Goal: Communication & Community: Answer question/provide support

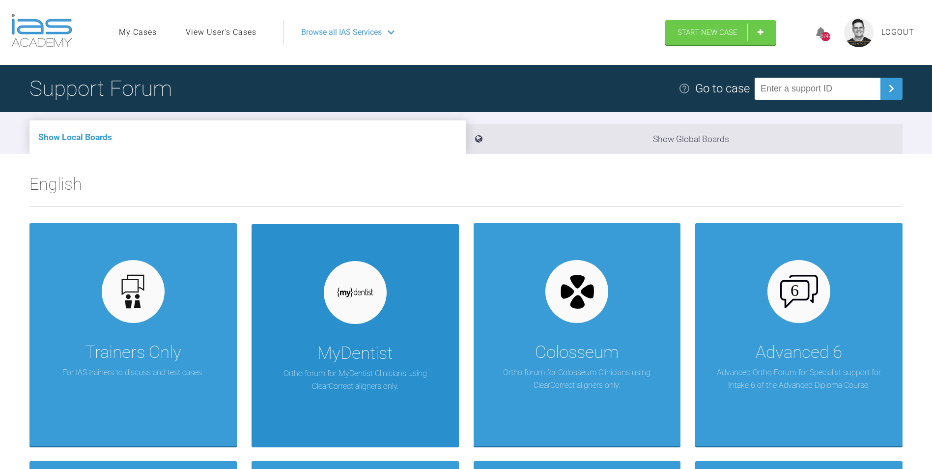
click at [360, 348] on div "MyDentist" at bounding box center [354, 353] width 75 height 28
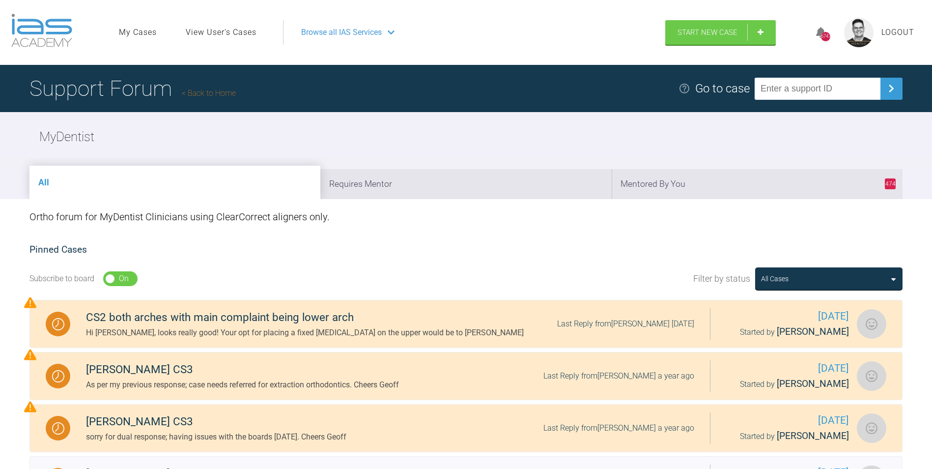
click at [220, 92] on link "Back to Home" at bounding box center [209, 92] width 54 height 9
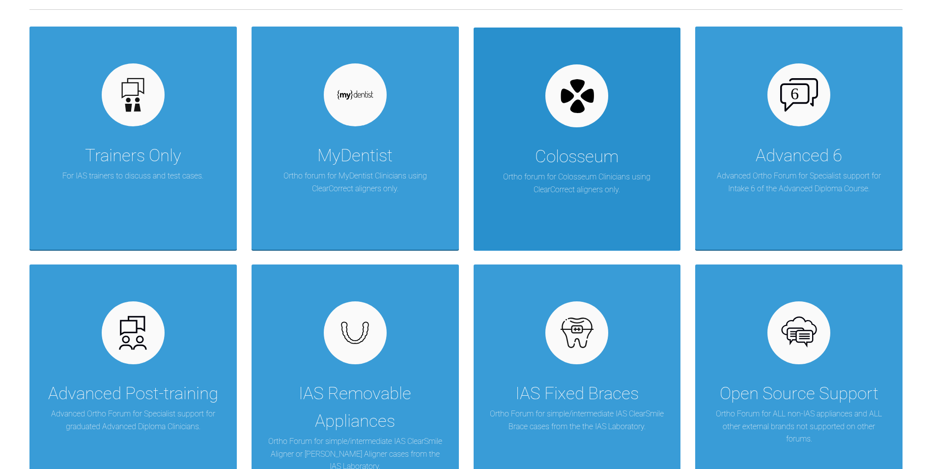
click at [575, 119] on div at bounding box center [576, 95] width 63 height 63
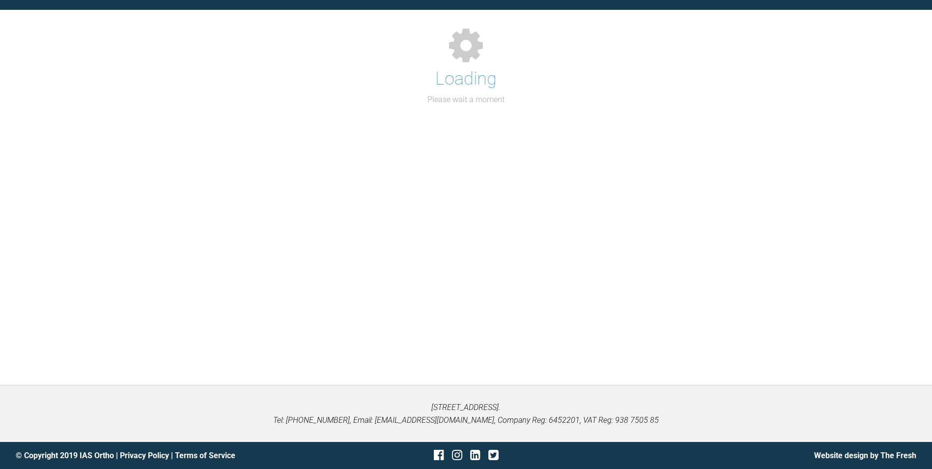
scroll to position [196, 0]
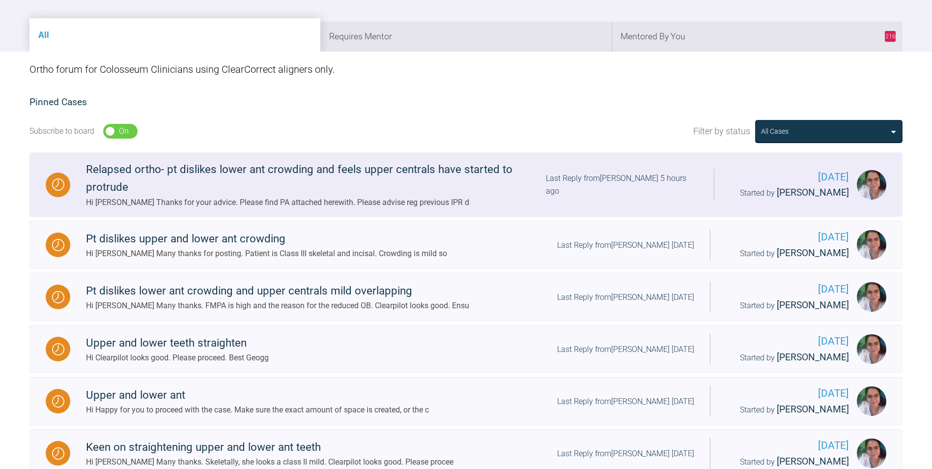
click at [264, 186] on div "Relapsed ortho- pt dislikes lower ant crowding and feels upper centrals have st…" at bounding box center [316, 178] width 460 height 35
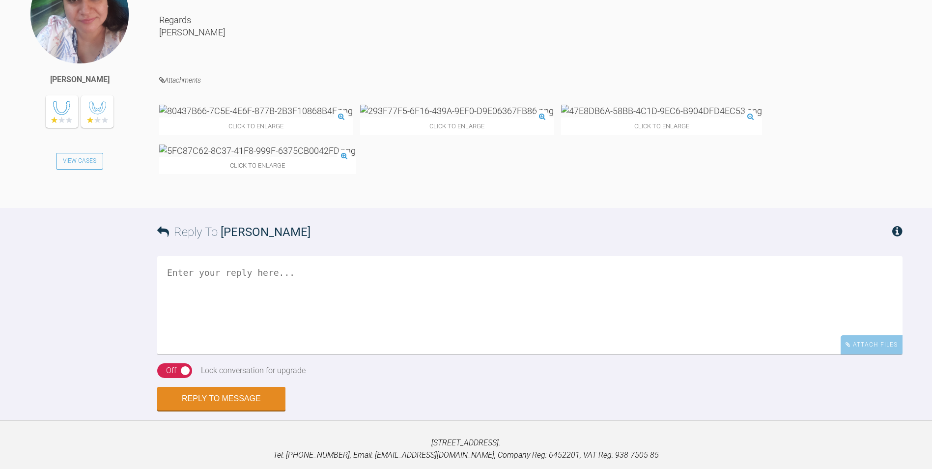
scroll to position [982, 0]
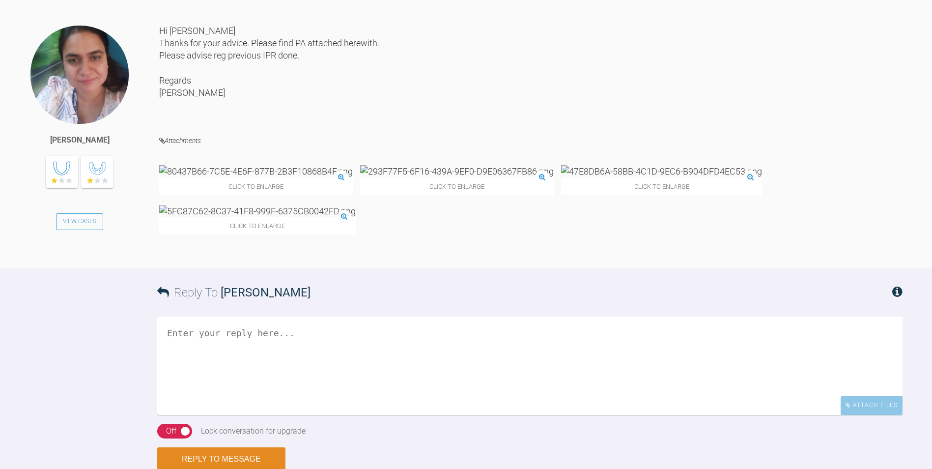
click at [251, 177] on img at bounding box center [255, 171] width 193 height 12
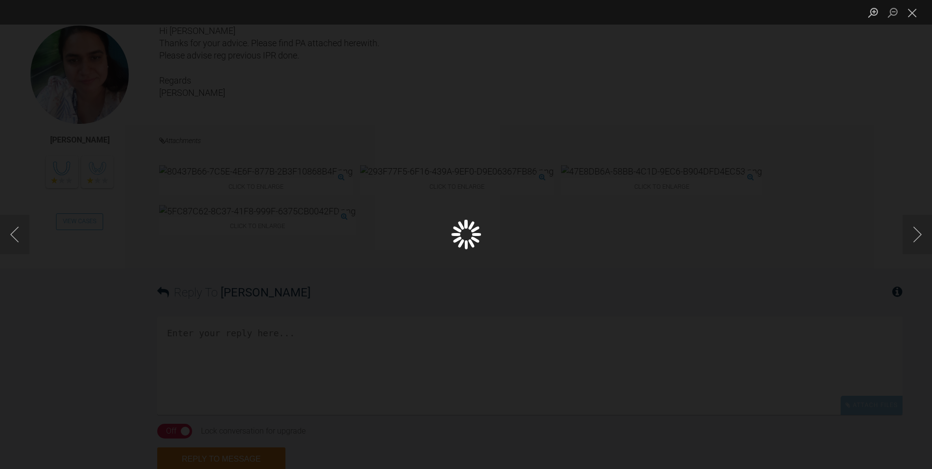
click at [251, 196] on div "Lightbox" at bounding box center [466, 234] width 932 height 469
click at [918, 231] on button "Next image" at bounding box center [916, 234] width 29 height 39
click at [450, 241] on img "Lightbox" at bounding box center [465, 234] width 543 height 273
click at [916, 14] on button "Close lightbox" at bounding box center [912, 12] width 20 height 17
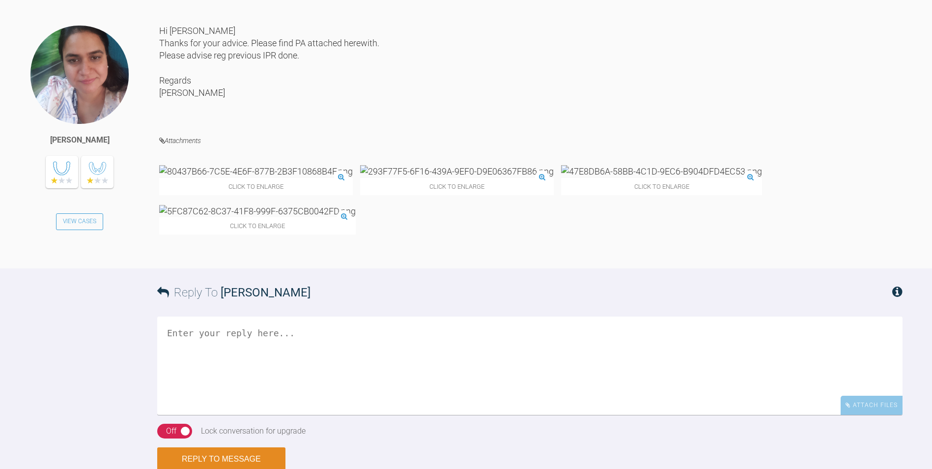
click at [293, 165] on div "Click to enlarge" at bounding box center [255, 179] width 193 height 29
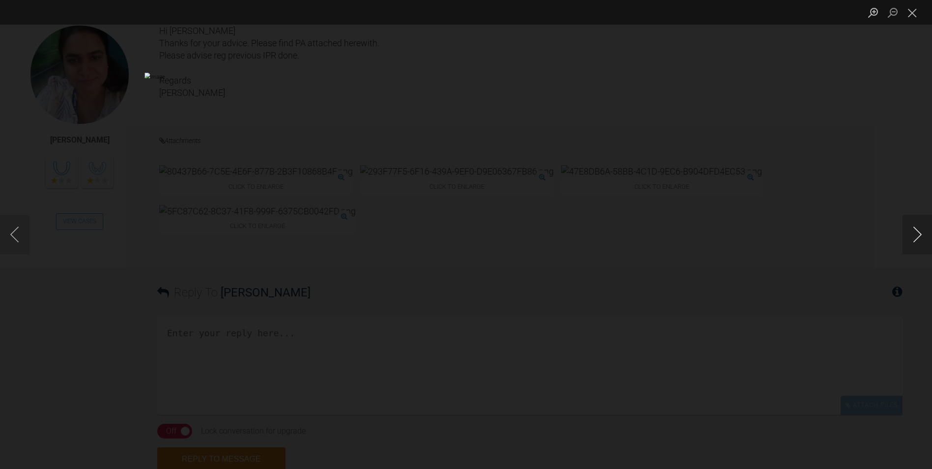
click at [914, 230] on button "Next image" at bounding box center [916, 234] width 29 height 39
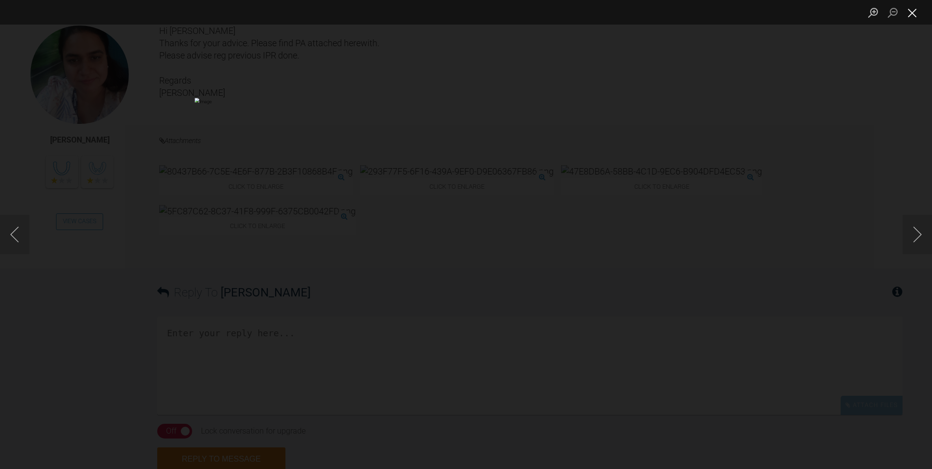
click at [913, 13] on button "Close lightbox" at bounding box center [912, 12] width 20 height 17
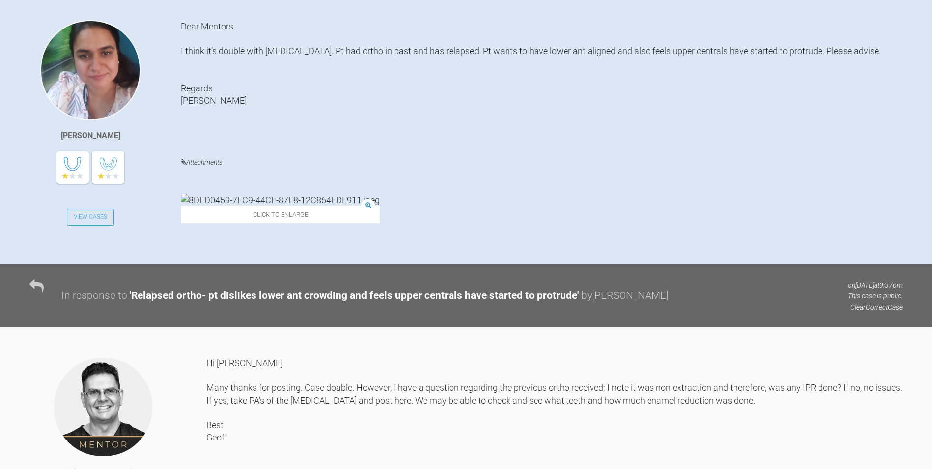
scroll to position [245, 0]
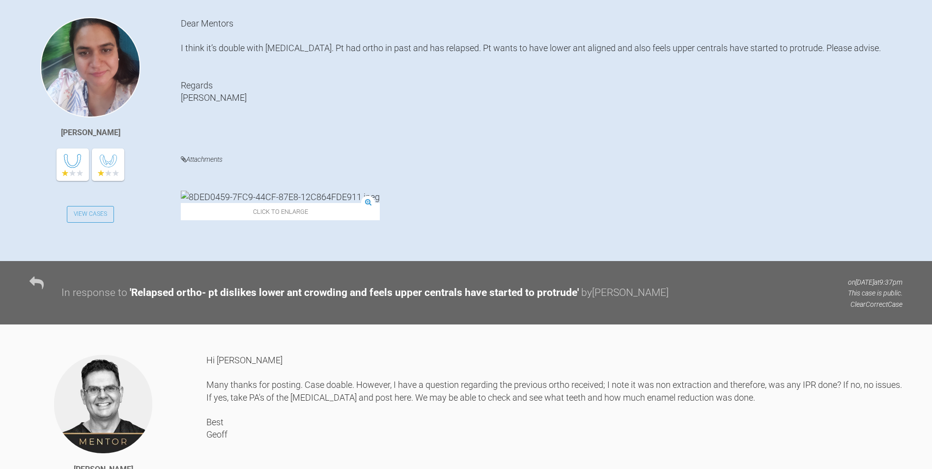
click at [270, 191] on div "Click to enlarge" at bounding box center [280, 205] width 199 height 29
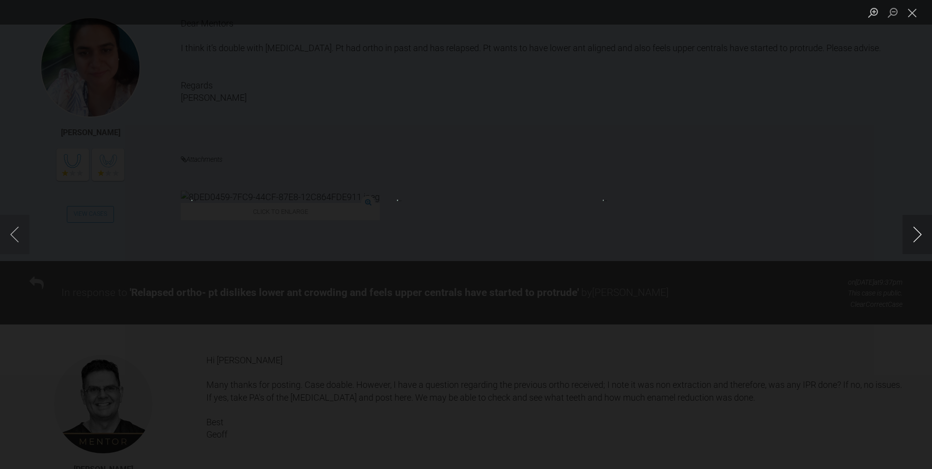
click at [917, 234] on button "Next image" at bounding box center [916, 234] width 29 height 39
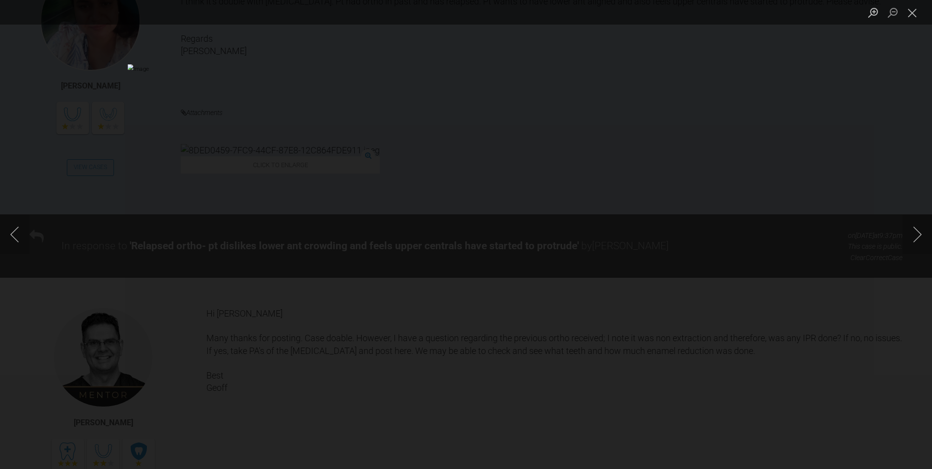
scroll to position [343, 0]
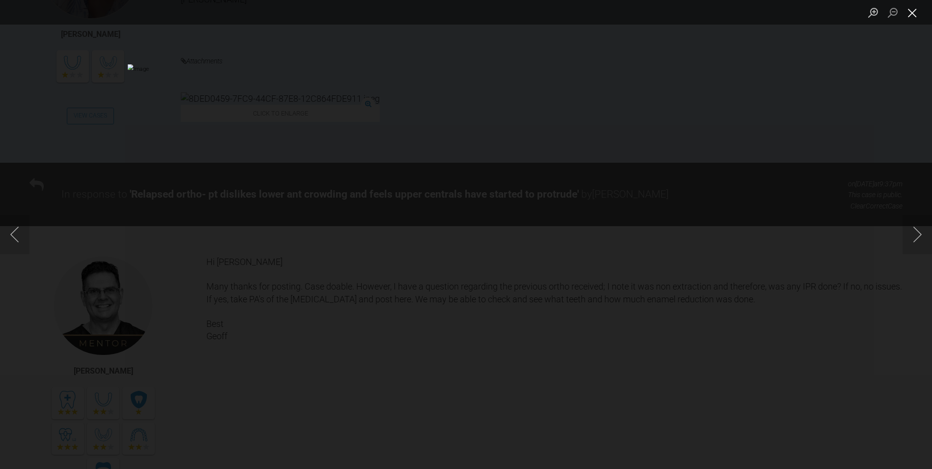
click at [918, 12] on button "Close lightbox" at bounding box center [912, 12] width 20 height 17
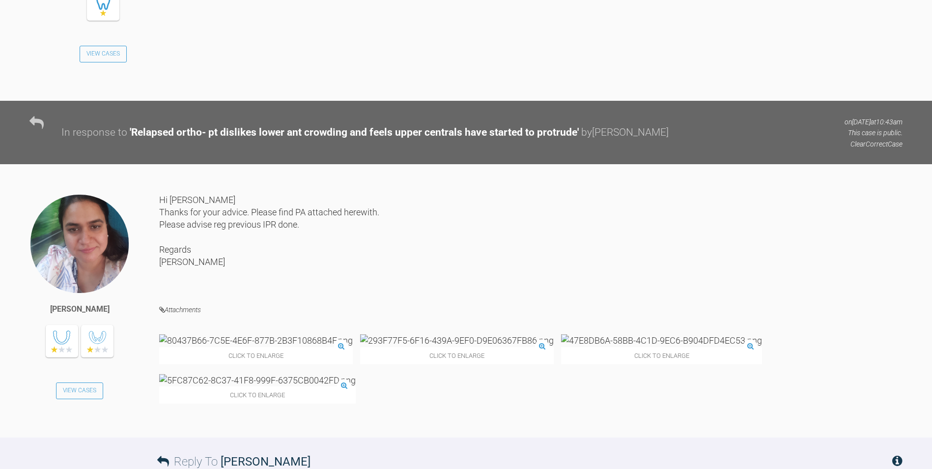
scroll to position [982, 0]
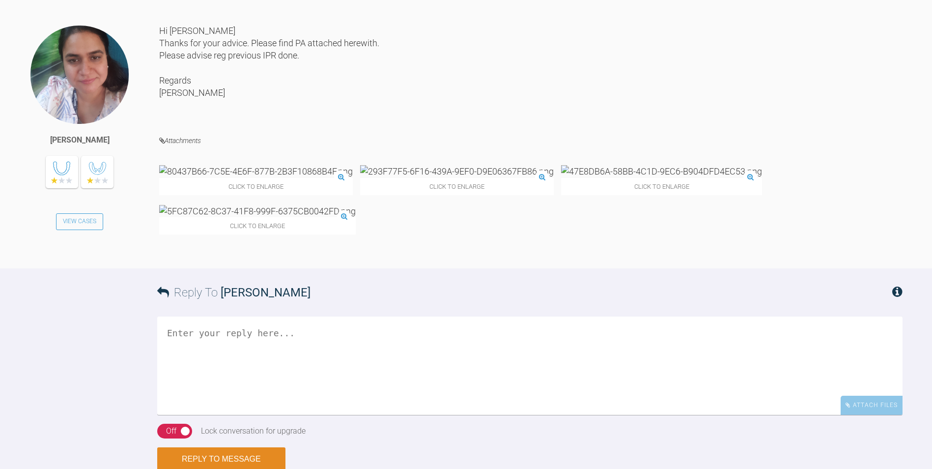
click at [275, 177] on img at bounding box center [255, 171] width 193 height 12
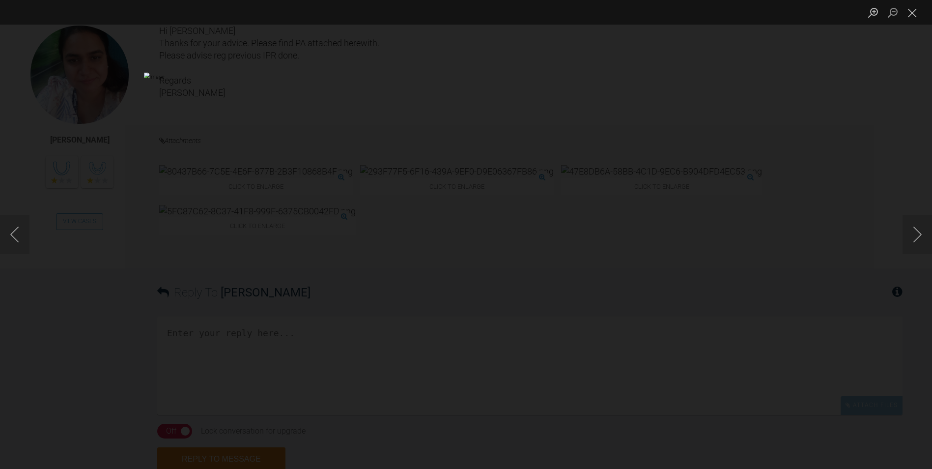
click at [461, 149] on img "Lightbox" at bounding box center [466, 234] width 644 height 324
click at [469, 153] on img "Lightbox" at bounding box center [466, 234] width 644 height 324
click at [915, 232] on button "Next image" at bounding box center [916, 234] width 29 height 39
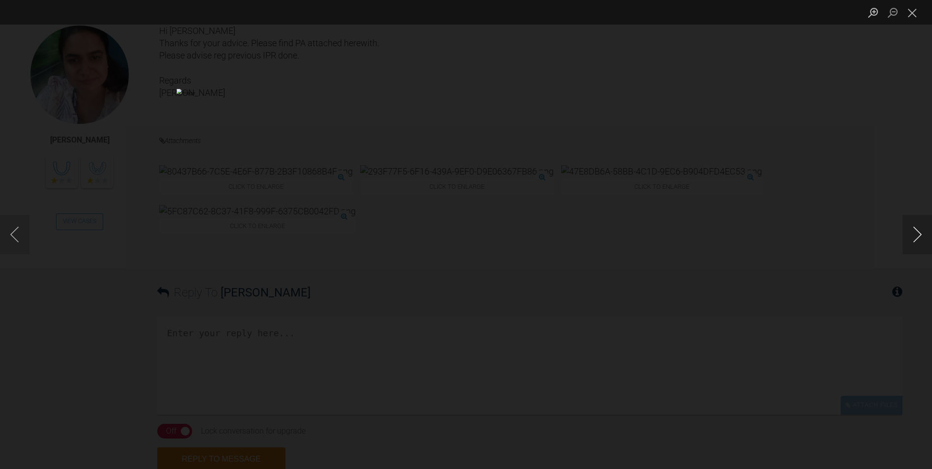
click at [915, 232] on button "Next image" at bounding box center [916, 234] width 29 height 39
click at [912, 16] on button "Close lightbox" at bounding box center [912, 12] width 20 height 17
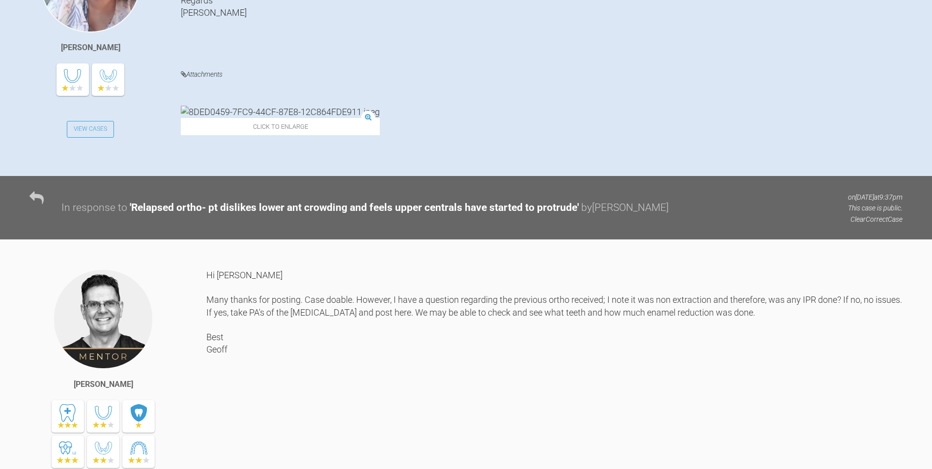
scroll to position [147, 0]
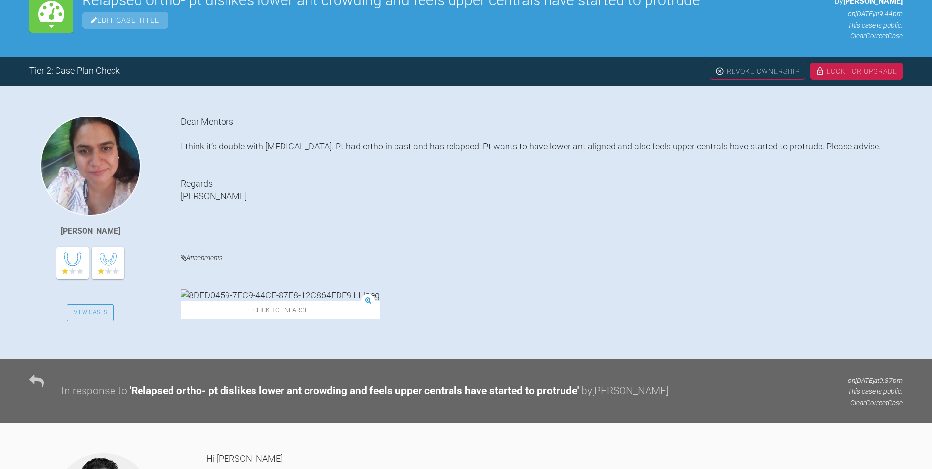
click at [273, 289] on div "Click to enlarge" at bounding box center [280, 303] width 199 height 29
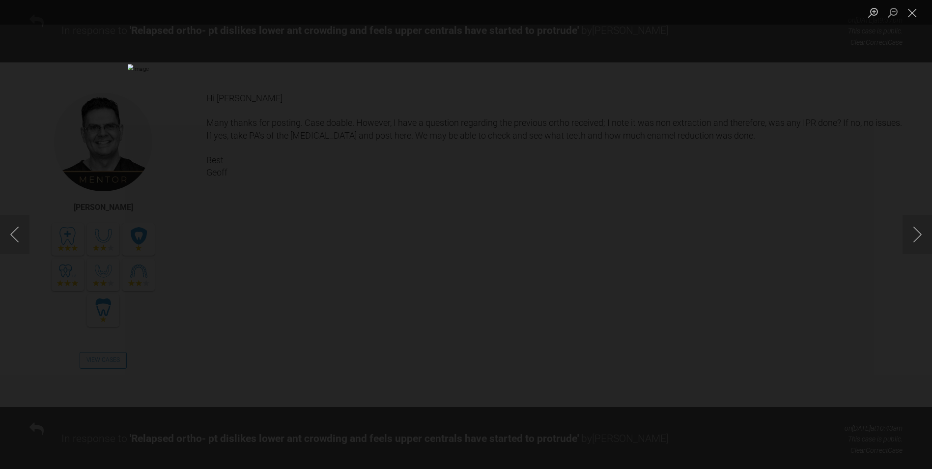
scroll to position [589, 0]
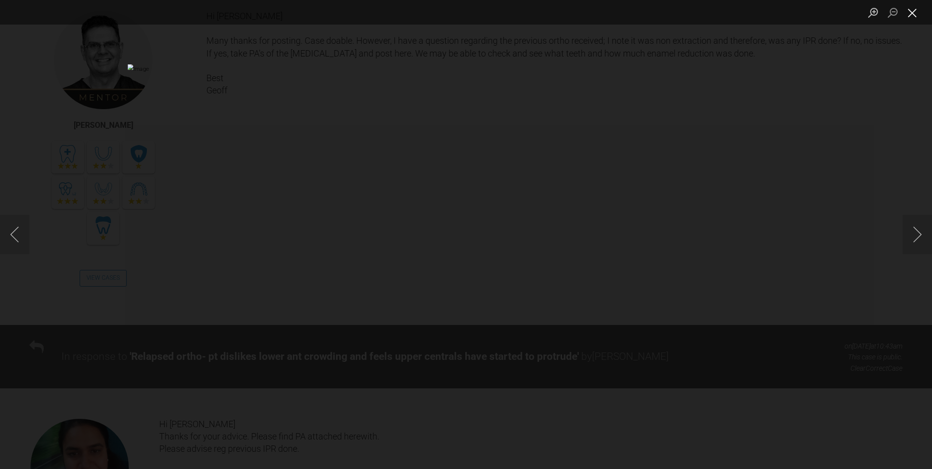
click at [913, 11] on button "Close lightbox" at bounding box center [912, 12] width 20 height 17
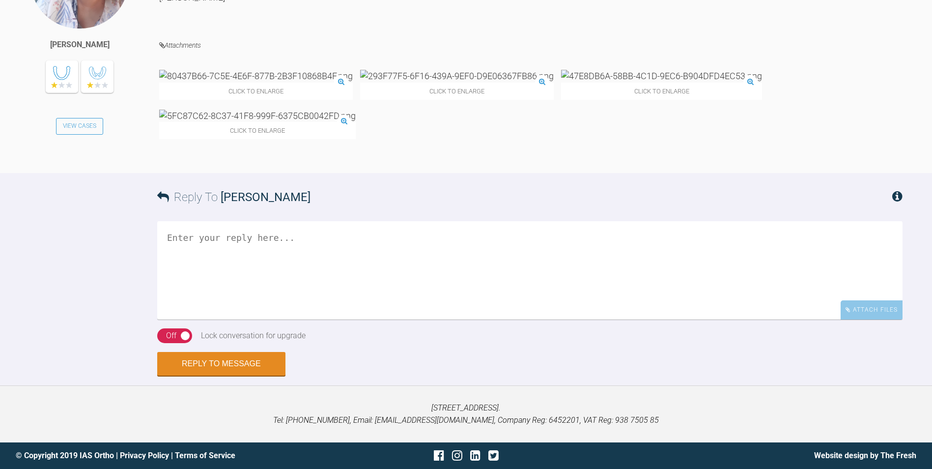
scroll to position [1147, 0]
click at [247, 223] on textarea at bounding box center [529, 270] width 745 height 98
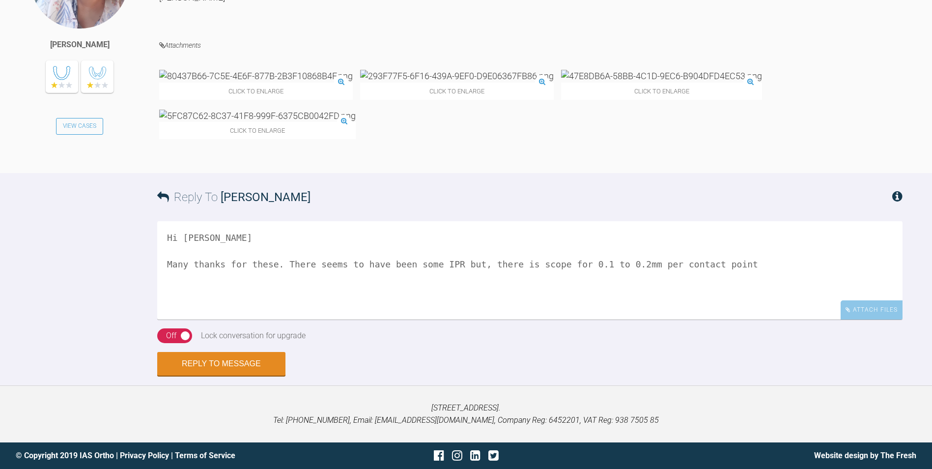
click at [625, 266] on textarea "Hi [PERSON_NAME] Many thanks for these. There seems to have been some IPR but, …" at bounding box center [529, 270] width 745 height 98
click at [790, 265] on textarea "Hi [PERSON_NAME] Many thanks for these. There seems to have been some IPR but, …" at bounding box center [529, 270] width 745 height 98
click at [394, 279] on textarea "Hi [PERSON_NAME] Many thanks for these. There seems to have been some IPR but, …" at bounding box center [529, 270] width 745 height 98
click at [539, 279] on textarea "Hi [PERSON_NAME] Many thanks for these. There seems to have been some IPR but, …" at bounding box center [529, 270] width 745 height 98
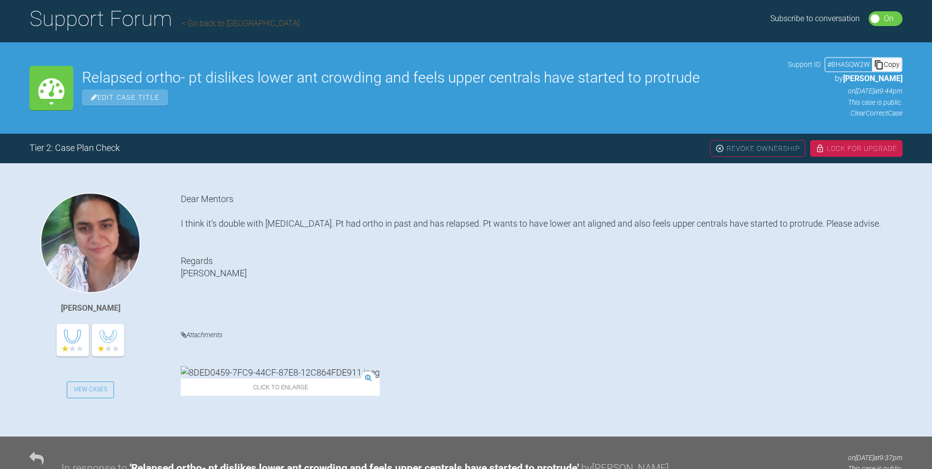
scroll to position [363, 0]
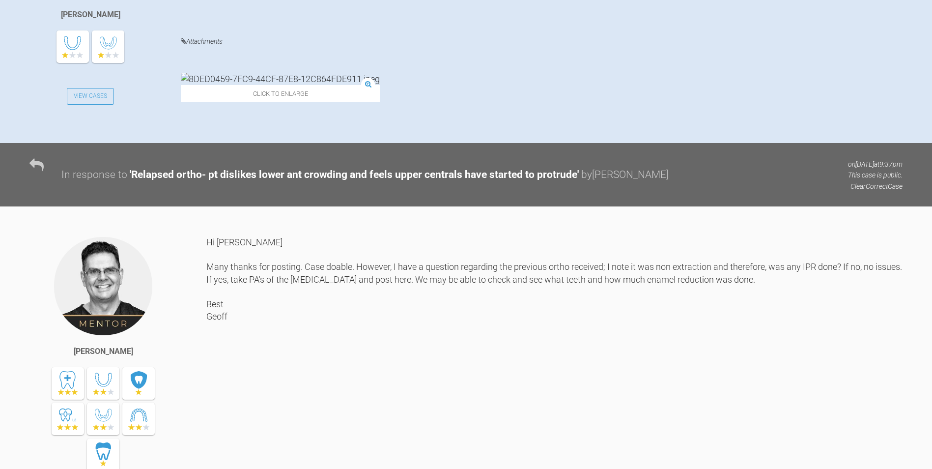
click at [270, 73] on div "Click to enlarge" at bounding box center [280, 87] width 199 height 29
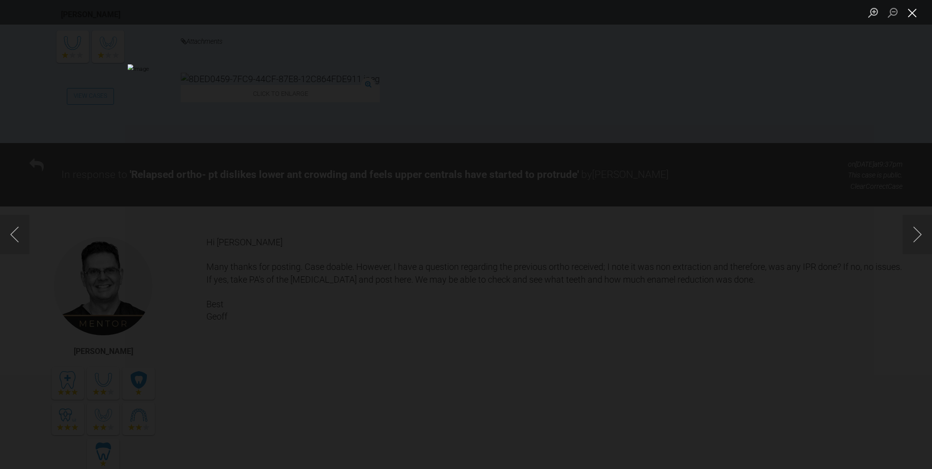
click at [909, 10] on button "Close lightbox" at bounding box center [912, 12] width 20 height 17
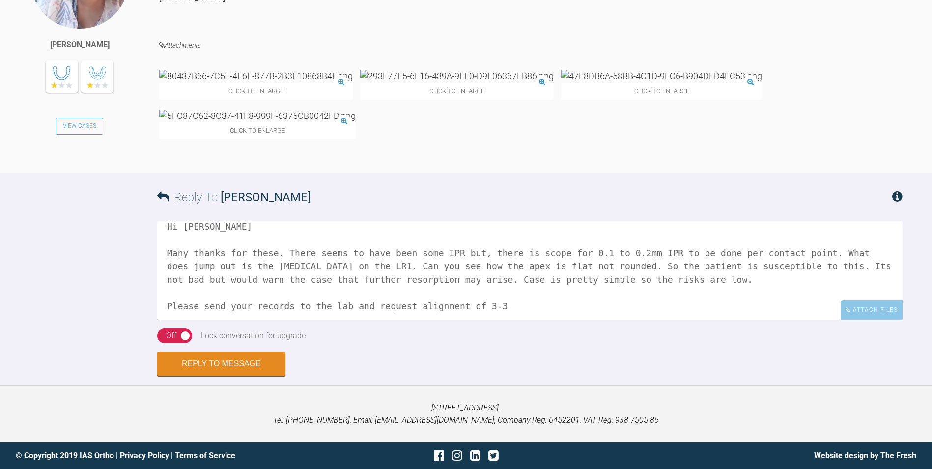
scroll to position [14, 0]
click at [482, 303] on textarea "Hi [PERSON_NAME] Many thanks for these. There seems to have been some IPR but, …" at bounding box center [529, 270] width 745 height 98
click at [485, 303] on textarea "Hi [PERSON_NAME] Many thanks for these. There seems to have been some IPR but, …" at bounding box center [529, 270] width 745 height 98
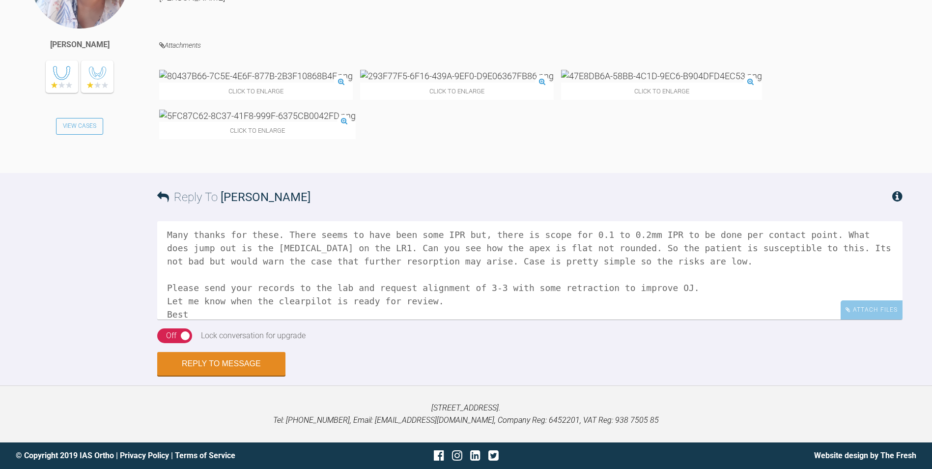
scroll to position [43, 0]
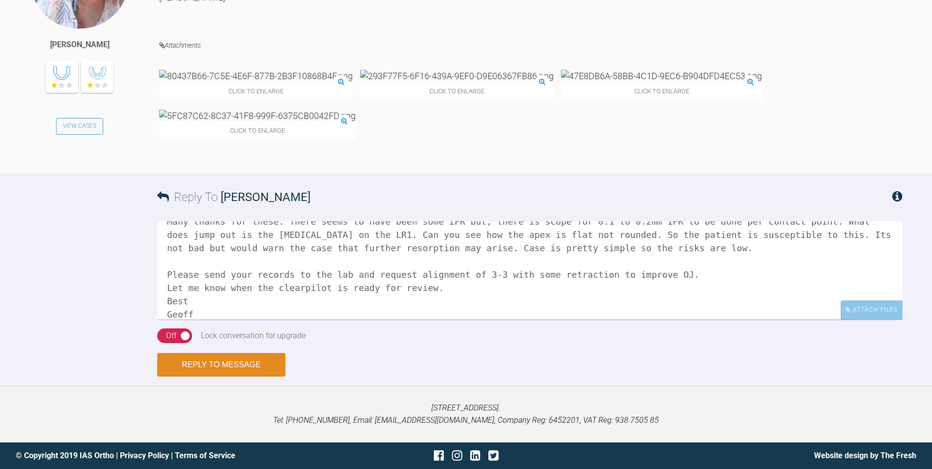
type textarea "Hi [PERSON_NAME] Many thanks for these. There seems to have been some IPR but, …"
click at [198, 359] on button "Reply to Message" at bounding box center [221, 365] width 128 height 24
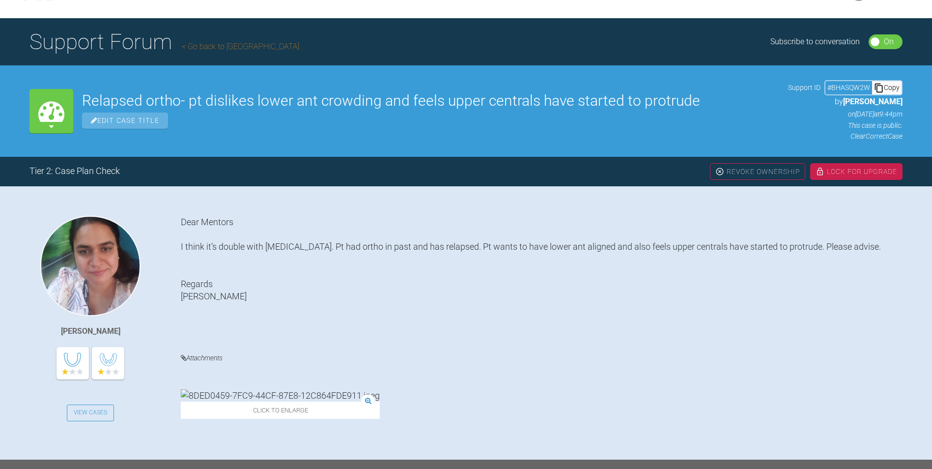
scroll to position [0, 0]
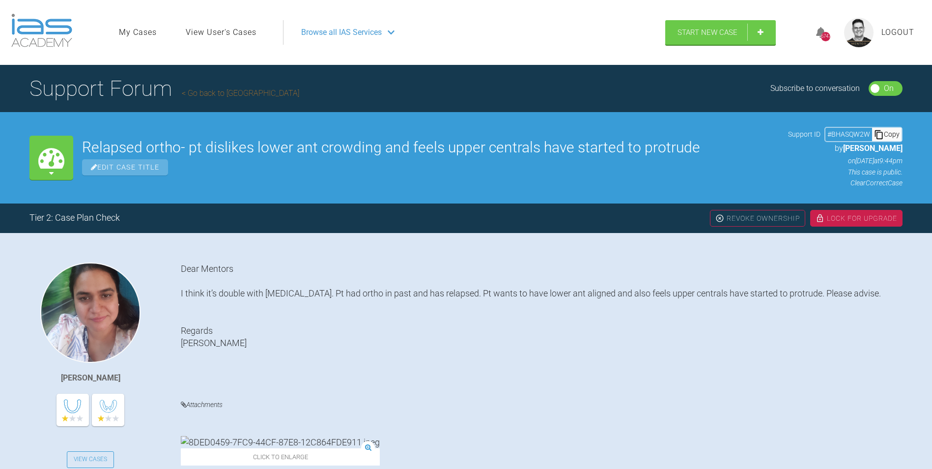
click at [229, 91] on link "Go back to [GEOGRAPHIC_DATA]" at bounding box center [240, 92] width 117 height 9
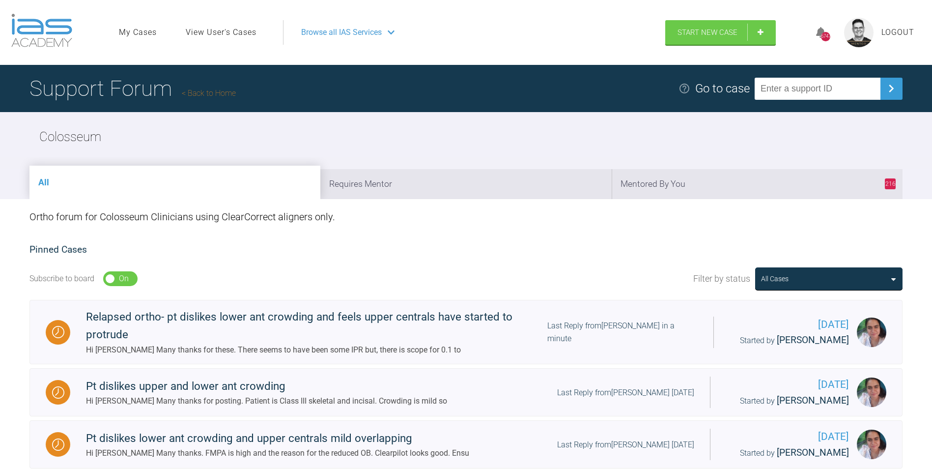
click at [205, 88] on link "Back to Home" at bounding box center [209, 92] width 54 height 9
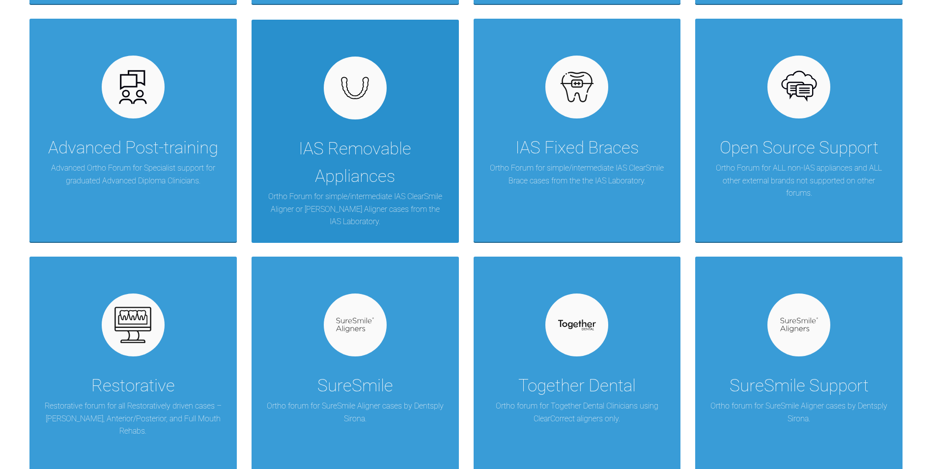
click at [365, 160] on div "IAS Removable Appliances" at bounding box center [355, 162] width 178 height 55
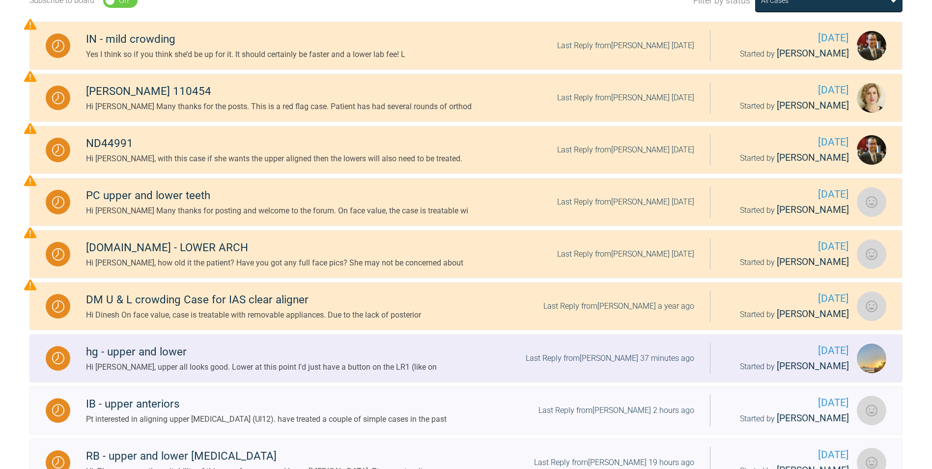
scroll to position [98, 0]
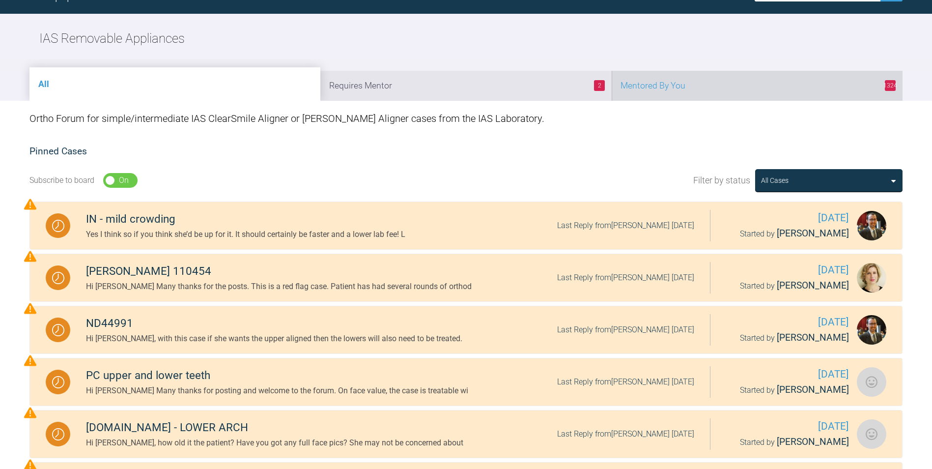
click at [665, 95] on li "1324 Mentored By You" at bounding box center [756, 86] width 291 height 30
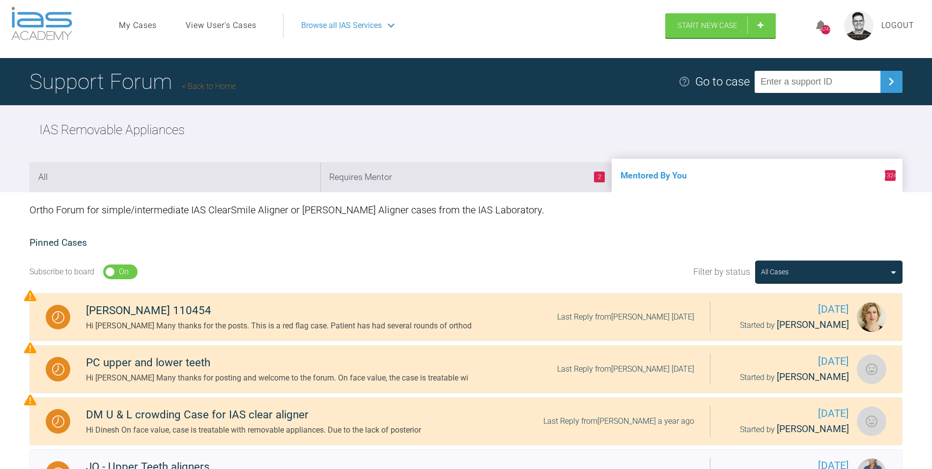
scroll to position [0, 0]
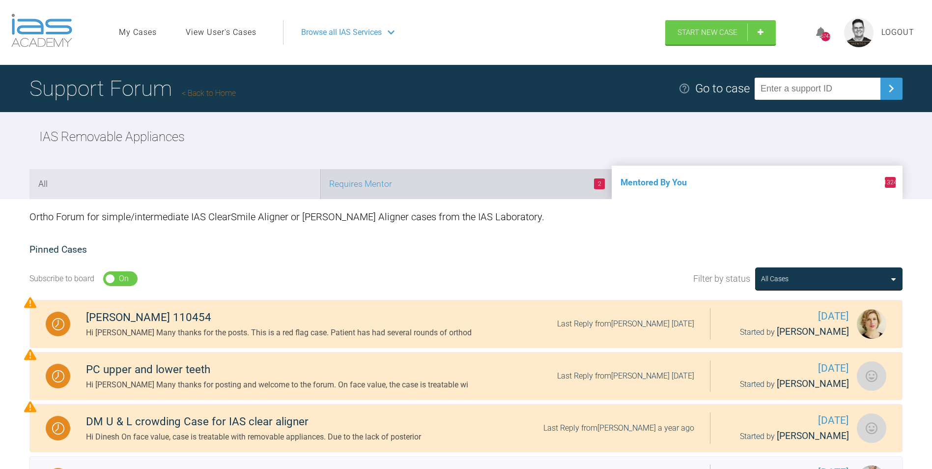
click at [505, 176] on li "2 Requires Mentor" at bounding box center [465, 184] width 291 height 30
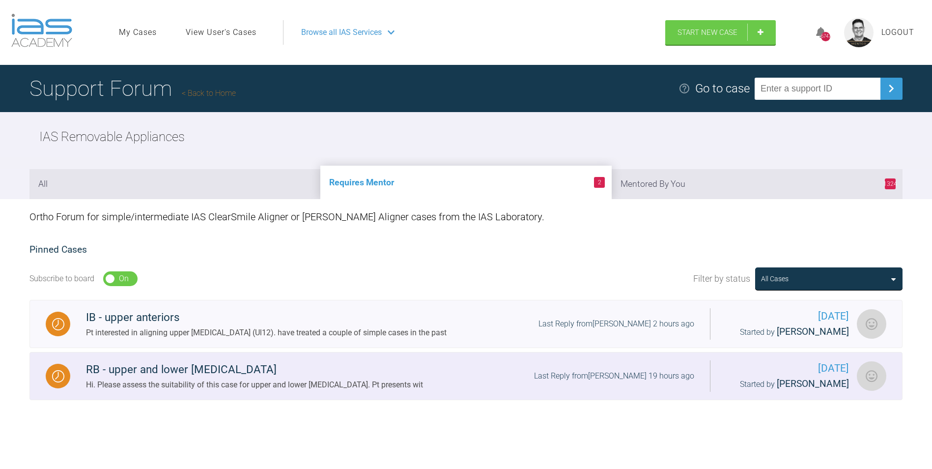
click at [260, 371] on div "RB - upper and lower [MEDICAL_DATA]" at bounding box center [254, 369] width 337 height 18
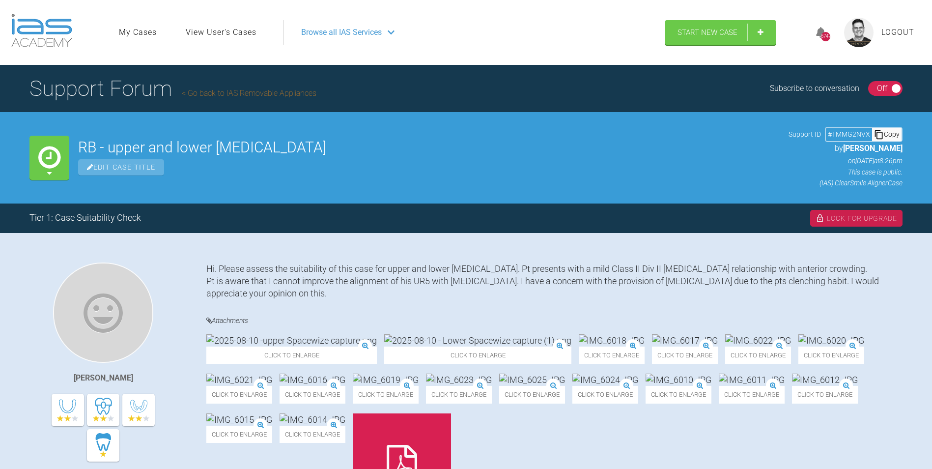
click at [895, 32] on span "Logout" at bounding box center [897, 32] width 33 height 13
